Goal: Task Accomplishment & Management: Use online tool/utility

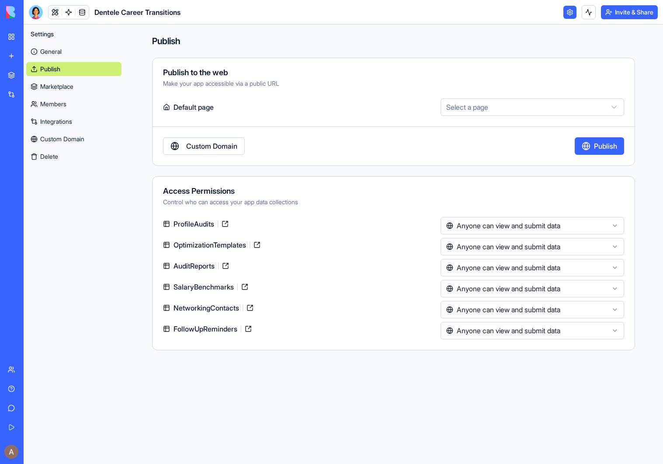
click at [489, 11] on header "Dentele Career Transitions Invite & Share" at bounding box center [343, 12] width 639 height 24
click at [492, 14] on header "Dentele Career Transitions Invite & Share" at bounding box center [343, 12] width 639 height 24
click at [594, 32] on div "**********" at bounding box center [393, 192] width 539 height 336
click at [528, 10] on header "Dentele Career Transitions Invite & Share" at bounding box center [343, 12] width 639 height 24
click at [86, 49] on link "General" at bounding box center [73, 52] width 95 height 14
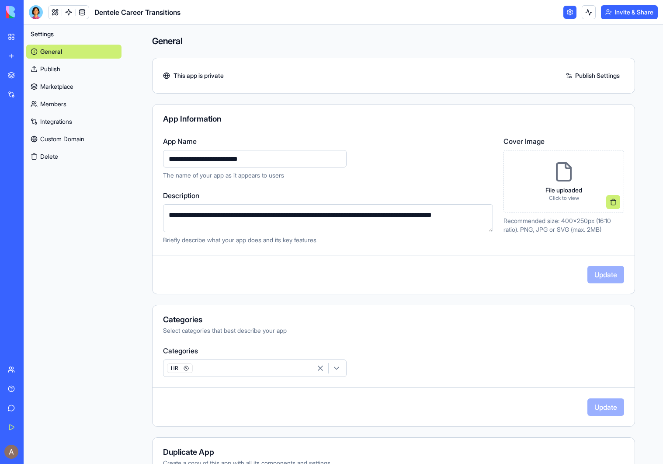
click at [199, 81] on div "This app is private Publish Settings" at bounding box center [394, 76] width 482 height 14
click at [56, 13] on link at bounding box center [55, 12] width 13 height 13
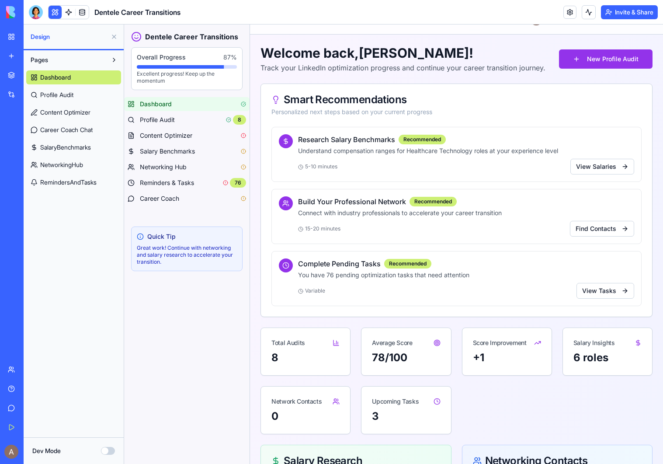
scroll to position [26, 0]
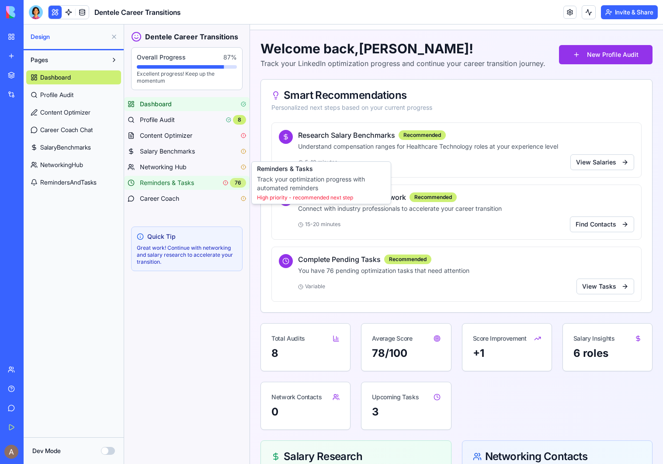
click at [239, 183] on div "76" at bounding box center [238, 183] width 16 height 10
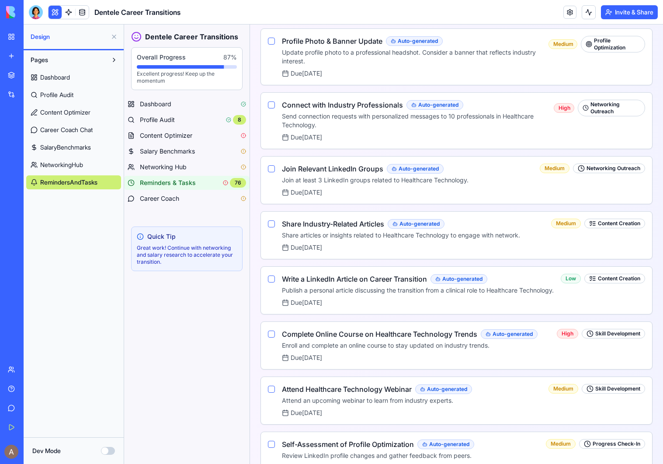
scroll to position [481, 0]
click at [271, 168] on button "button" at bounding box center [271, 168] width 7 height 7
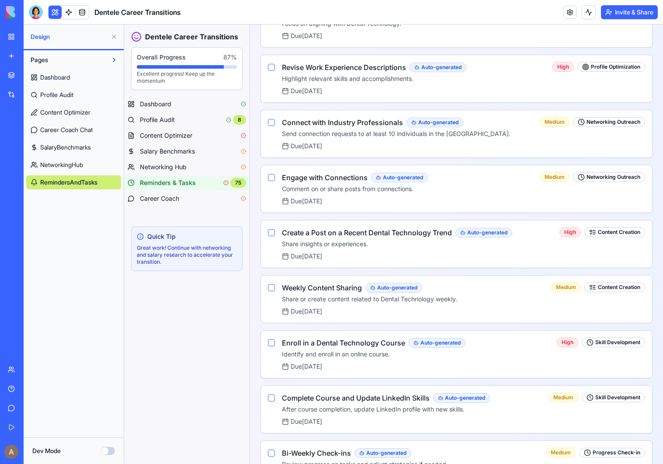
scroll to position [4122, 0]
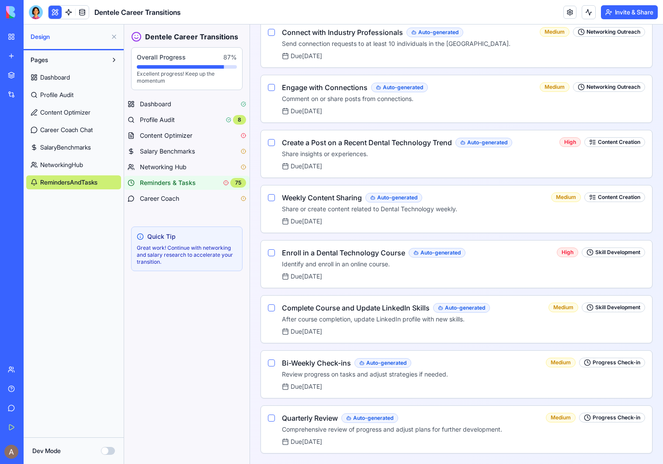
click at [490, 423] on div "Quarterly Review Auto-generated Comprehensive review of progress and adjust pla…" at bounding box center [392, 423] width 220 height 21
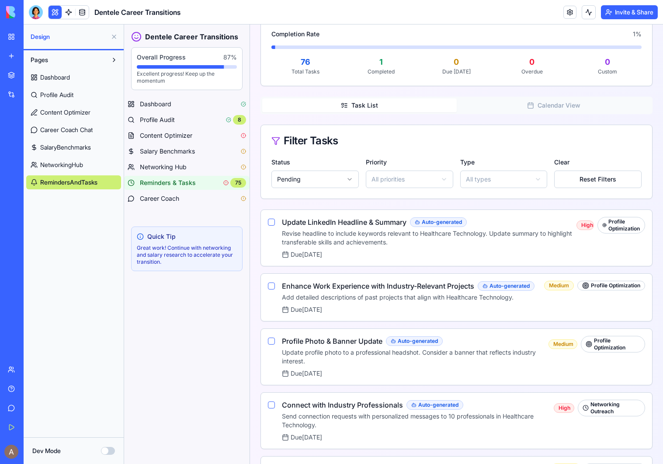
scroll to position [0, 0]
